Goal: Communication & Community: Answer question/provide support

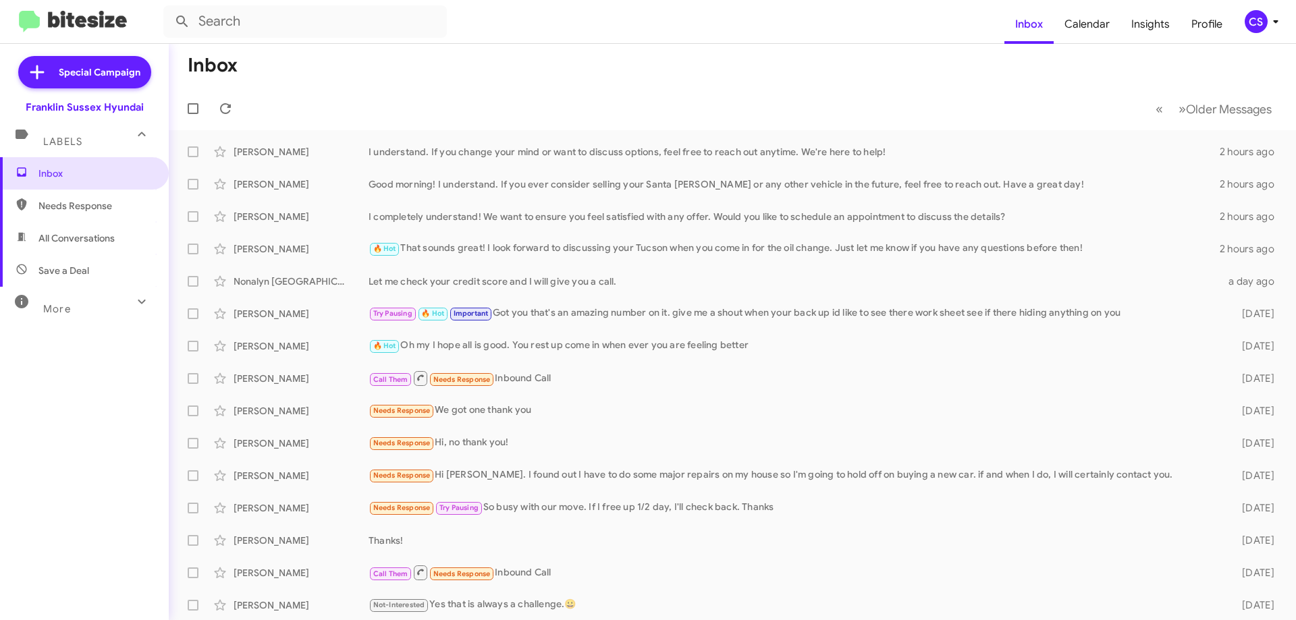
click at [617, 344] on div "🔥 Hot Oh my I hope all is good. You rest up come in when ever you are feeling b…" at bounding box center [795, 346] width 852 height 16
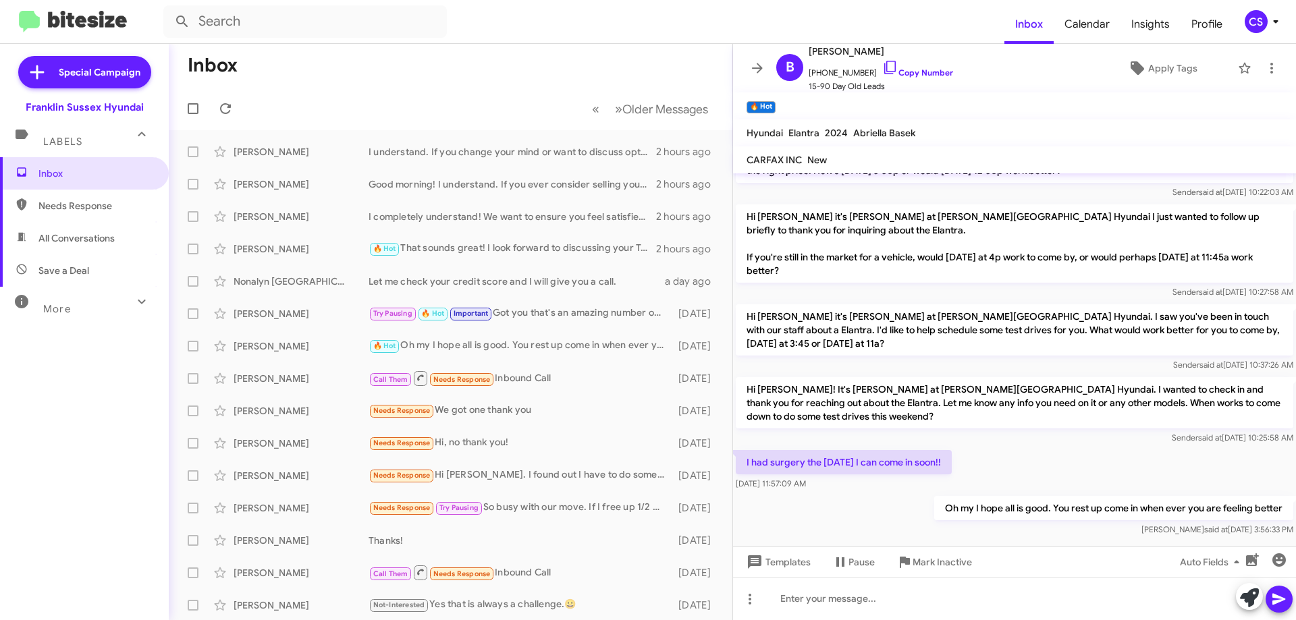
scroll to position [196, 0]
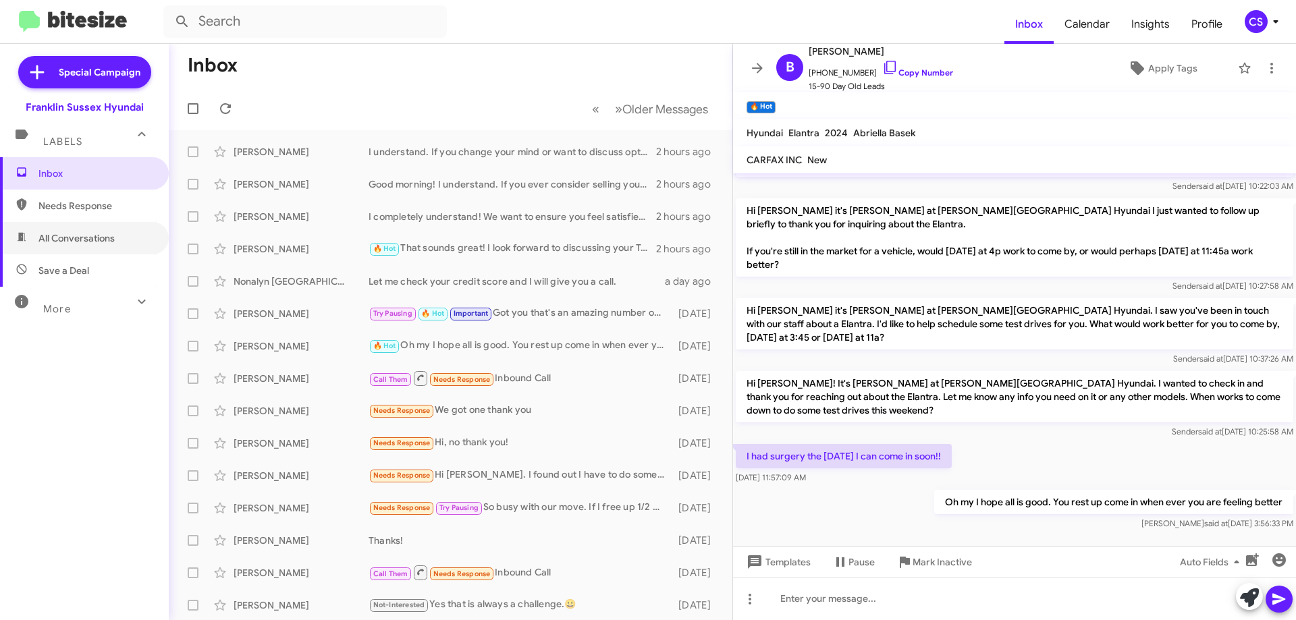
click at [95, 234] on span "All Conversations" at bounding box center [76, 239] width 76 height 14
type input "in:all-conversations"
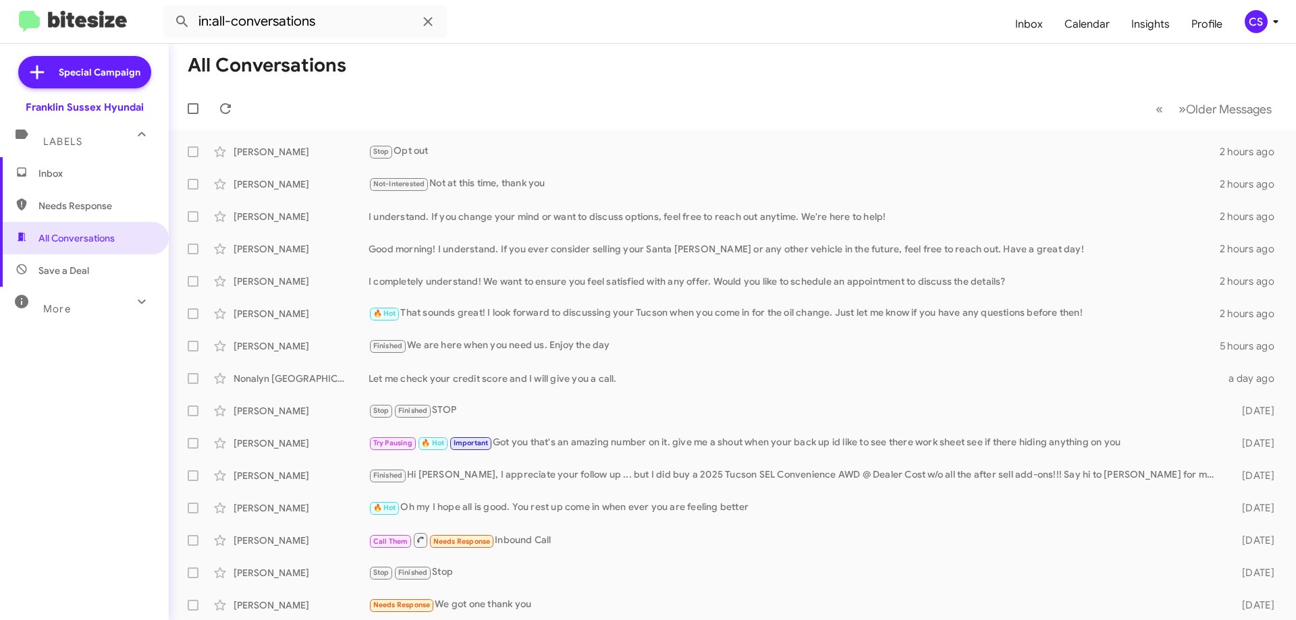
click at [682, 161] on div "[PERSON_NAME] Stop Opt out 2 hours ago" at bounding box center [733, 151] width 1106 height 27
